Goal: Check status: Check status

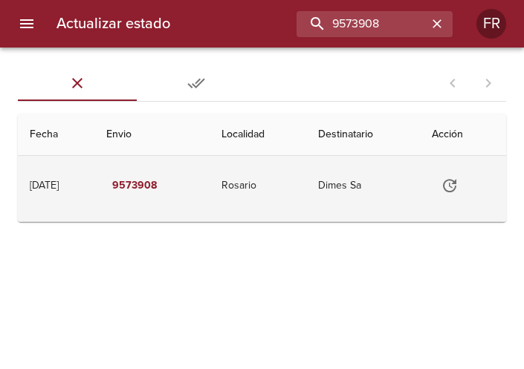
click at [385, 177] on td "Dimes Sa" at bounding box center [363, 185] width 114 height 59
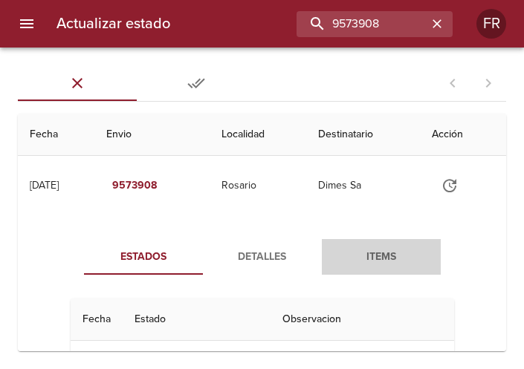
click at [362, 248] on span "Items" at bounding box center [380, 257] width 101 height 19
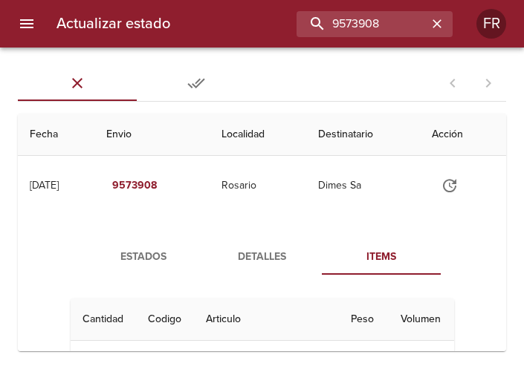
click at [367, 251] on span "Items" at bounding box center [380, 257] width 101 height 19
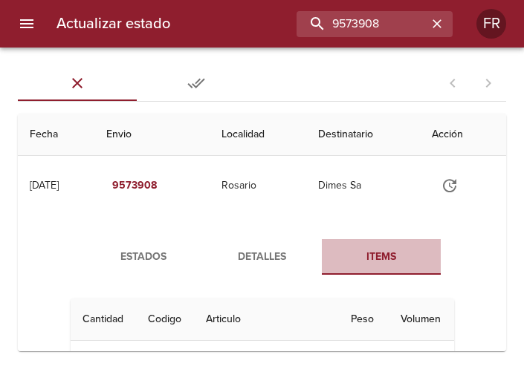
click at [367, 251] on span "Items" at bounding box center [380, 257] width 101 height 19
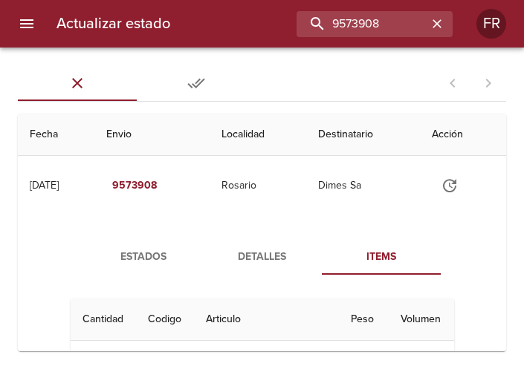
click at [304, 258] on span "Detalles" at bounding box center [262, 257] width 101 height 19
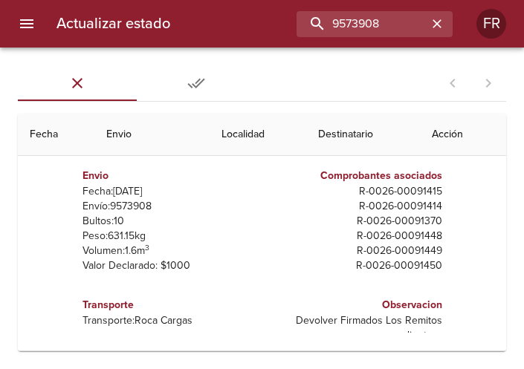
scroll to position [177, 0]
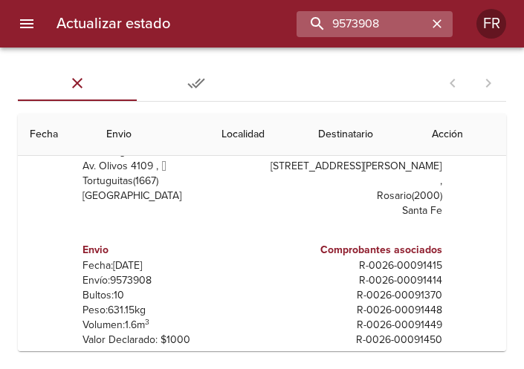
drag, startPoint x: 432, startPoint y: 22, endPoint x: 385, endPoint y: 25, distance: 46.9
click at [385, 25] on div "9573908" at bounding box center [374, 24] width 156 height 26
click at [385, 25] on input "9573908" at bounding box center [332, 24] width 190 height 26
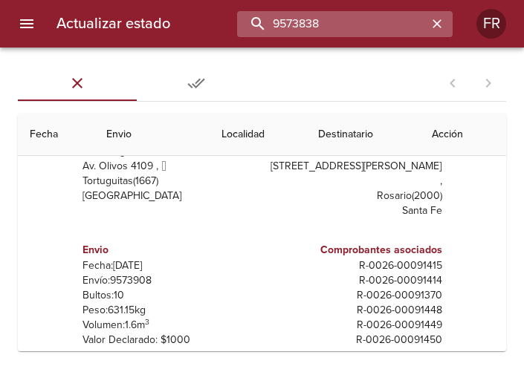
type input "9573838"
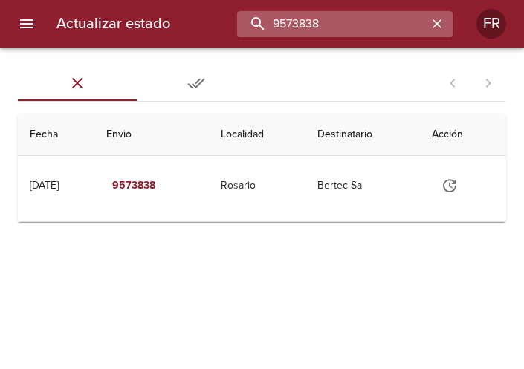
scroll to position [0, 0]
